Goal: Information Seeking & Learning: Learn about a topic

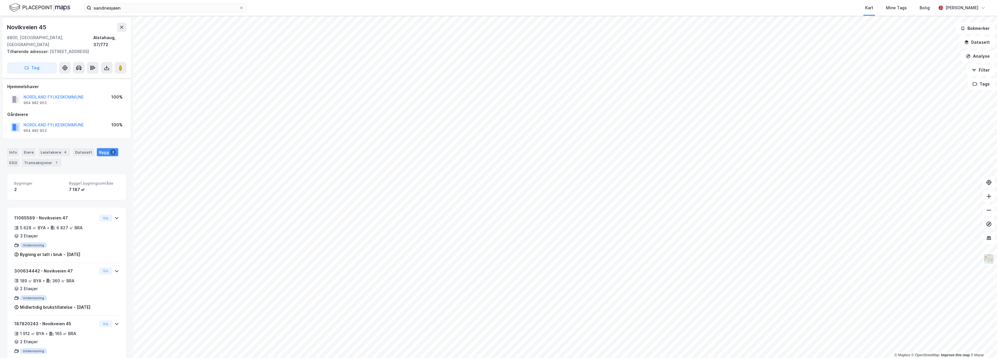
scroll to position [14, 0]
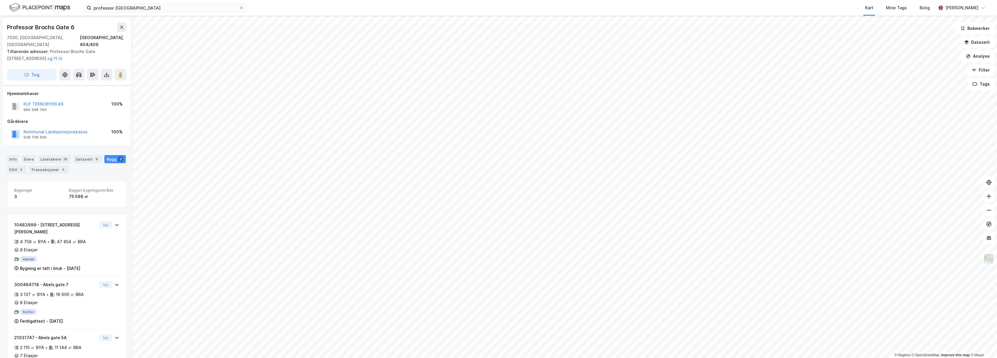
scroll to position [14, 0]
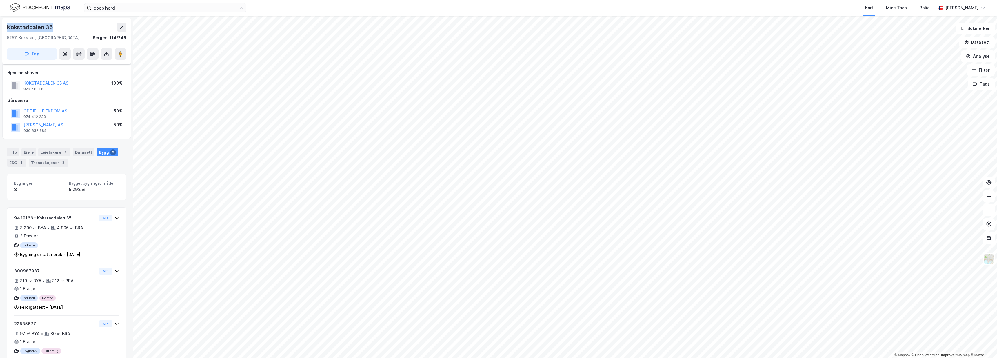
scroll to position [14, 0]
